Goal: Browse casually

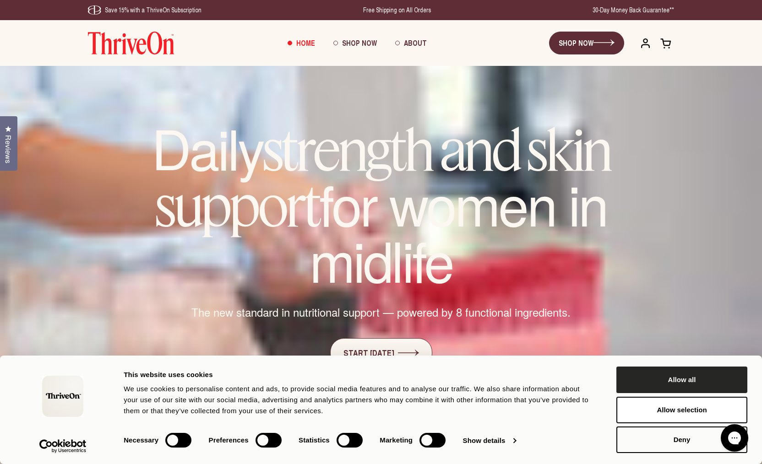
click at [667, 380] on button "Allow all" at bounding box center [681, 380] width 131 height 27
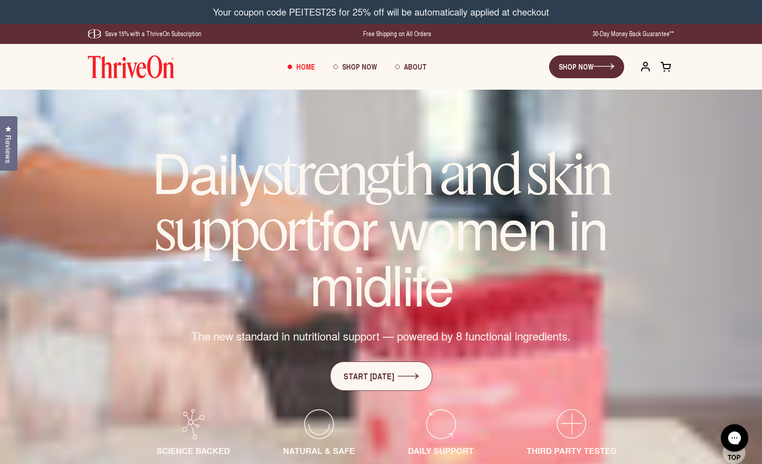
drag, startPoint x: 303, startPoint y: 296, endPoint x: 296, endPoint y: 272, distance: 24.9
click at [302, 293] on h1 "Daily strength and skin support for women in midlife" at bounding box center [381, 227] width 513 height 165
